Goal: Navigation & Orientation: Find specific page/section

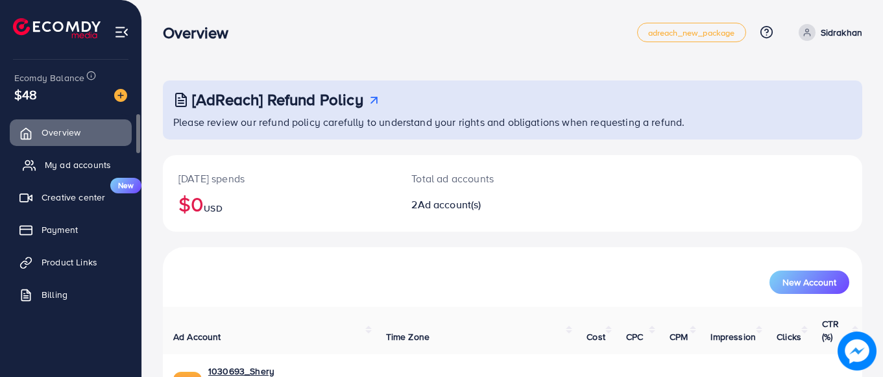
click at [80, 177] on link "My ad accounts" at bounding box center [71, 165] width 122 height 26
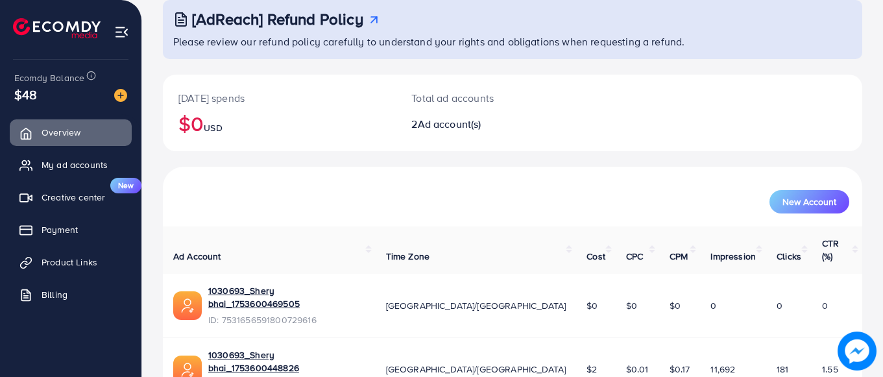
scroll to position [121, 0]
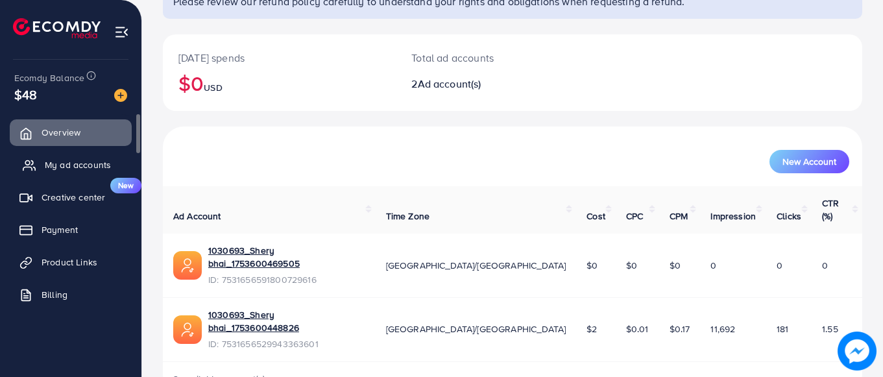
click at [75, 154] on link "My ad accounts" at bounding box center [71, 165] width 122 height 26
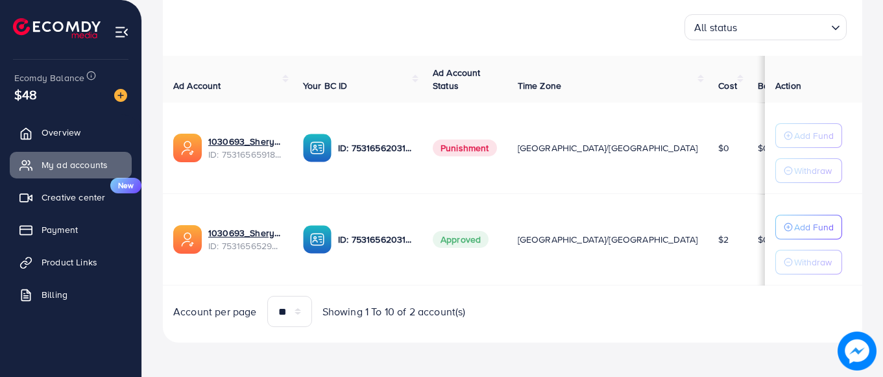
scroll to position [198, 0]
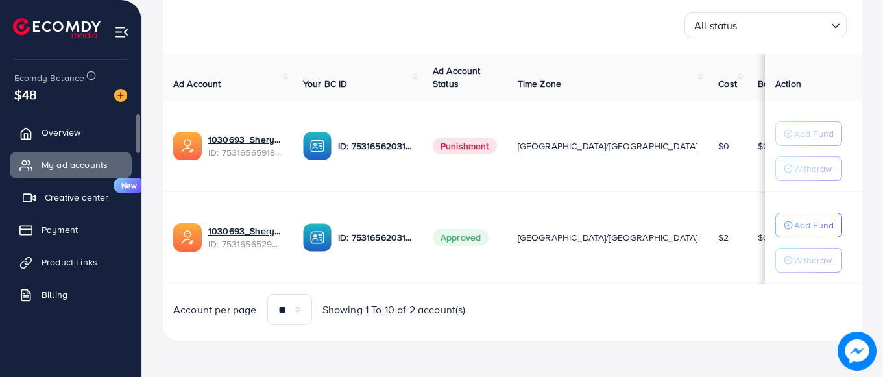
click at [100, 202] on span "Creative center" at bounding box center [77, 197] width 64 height 13
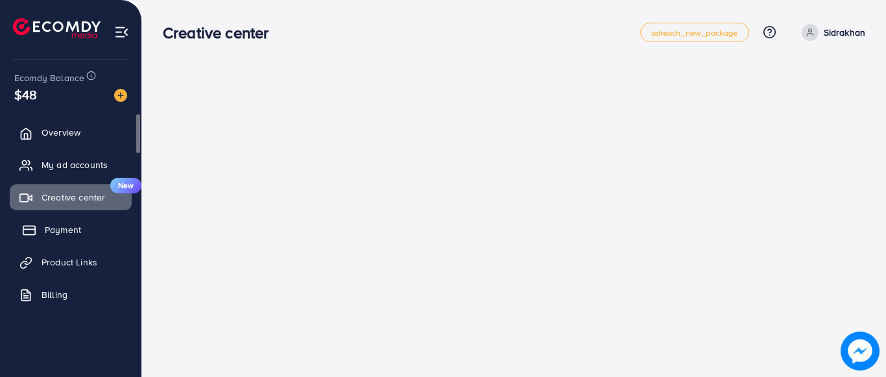
click at [75, 236] on span "Payment" at bounding box center [63, 229] width 36 height 13
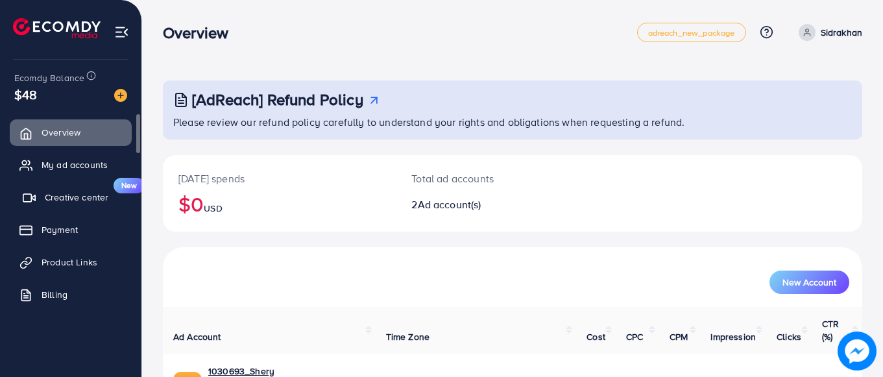
scroll to position [11, 0]
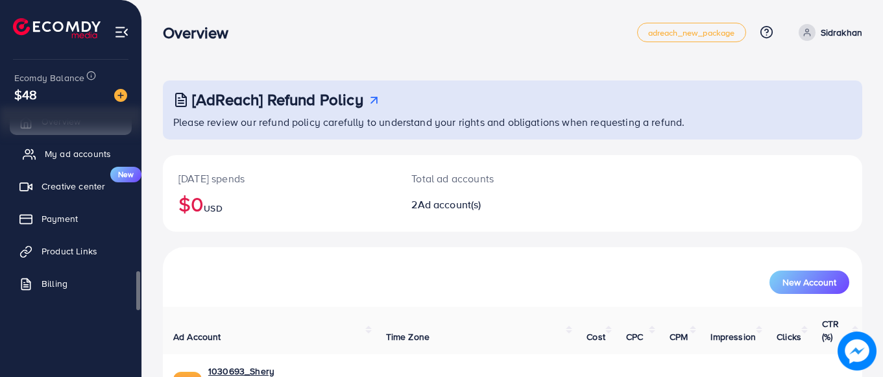
click at [56, 162] on link "My ad accounts" at bounding box center [71, 154] width 122 height 26
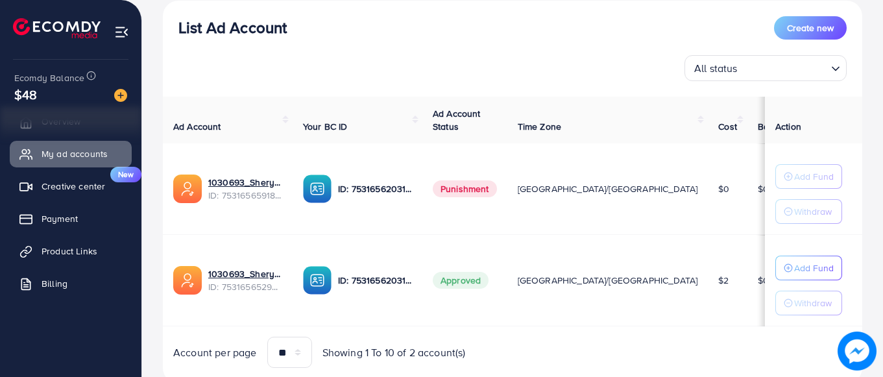
scroll to position [162, 0]
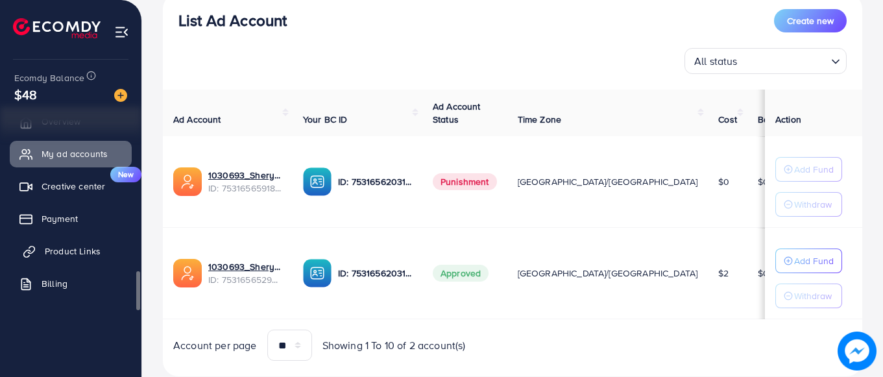
click at [82, 254] on span "Product Links" at bounding box center [73, 251] width 56 height 13
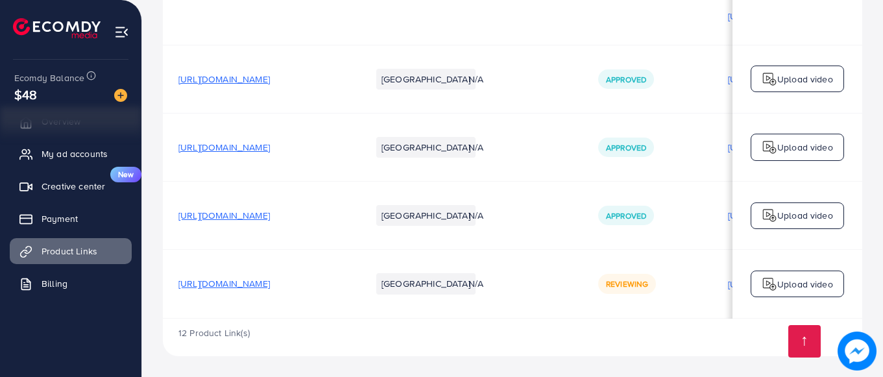
scroll to position [0, 328]
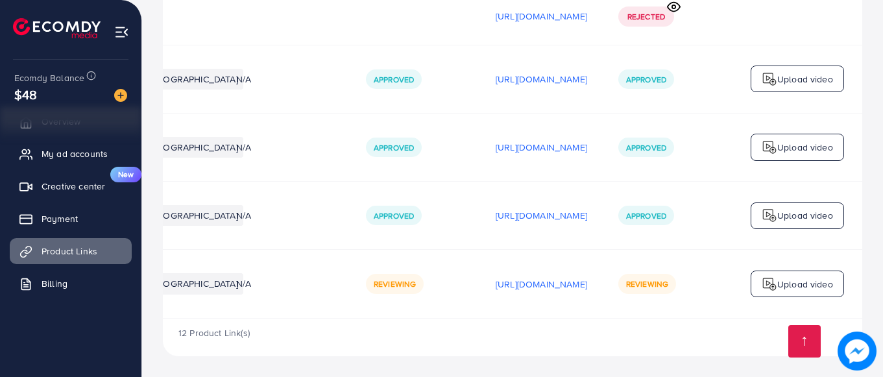
click at [347, 321] on div "12 Product Link(s)" at bounding box center [513, 338] width 700 height 38
click at [350, 315] on td "Reviewing" at bounding box center [415, 284] width 130 height 68
click at [325, 322] on div "12 Product Link(s)" at bounding box center [513, 338] width 700 height 38
click at [350, 315] on td "Reviewing" at bounding box center [415, 284] width 130 height 68
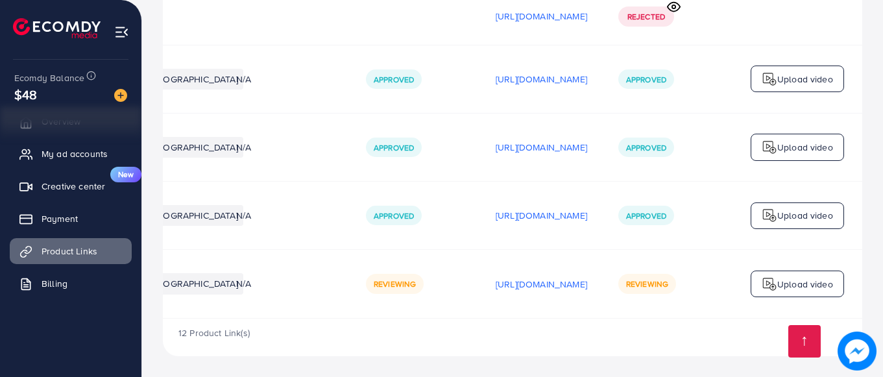
scroll to position [0, 0]
